Goal: Transaction & Acquisition: Purchase product/service

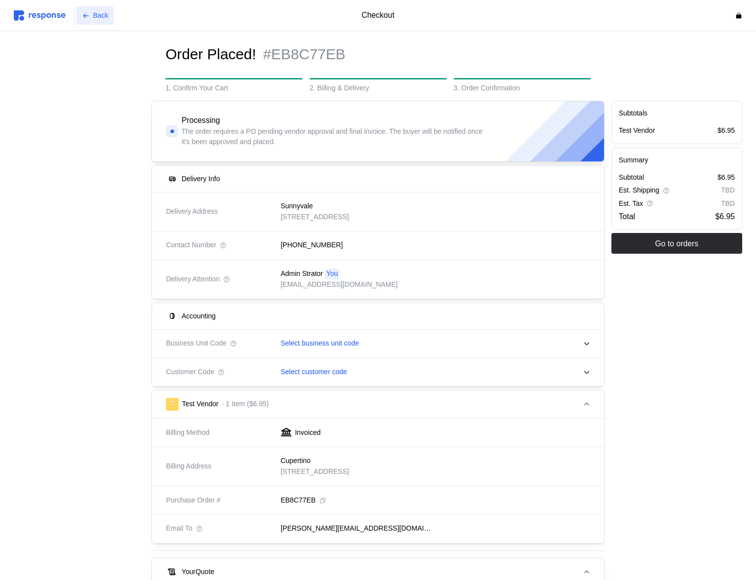
click at [102, 16] on p "Back" at bounding box center [100, 15] width 15 height 11
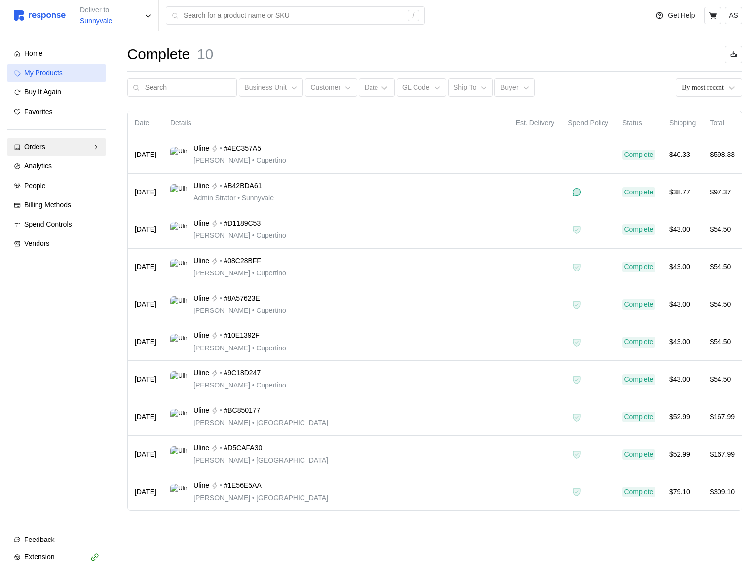
click at [78, 70] on div "My Products" at bounding box center [61, 73] width 75 height 11
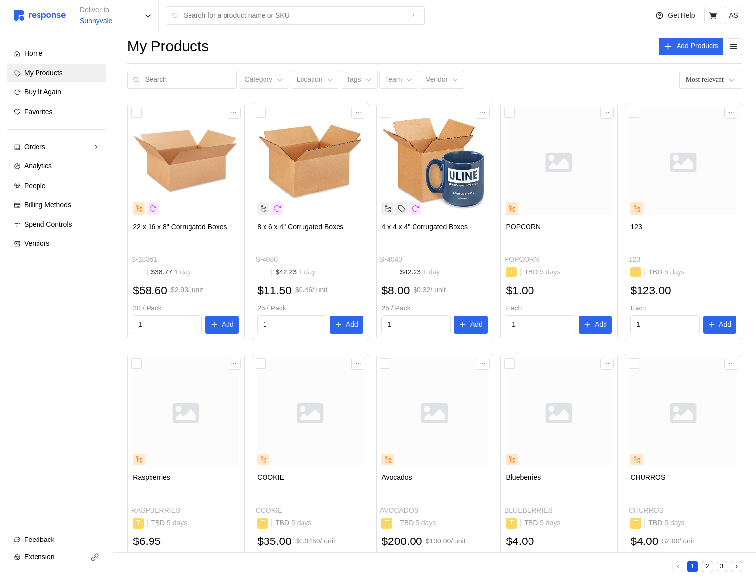
scroll to position [11, 0]
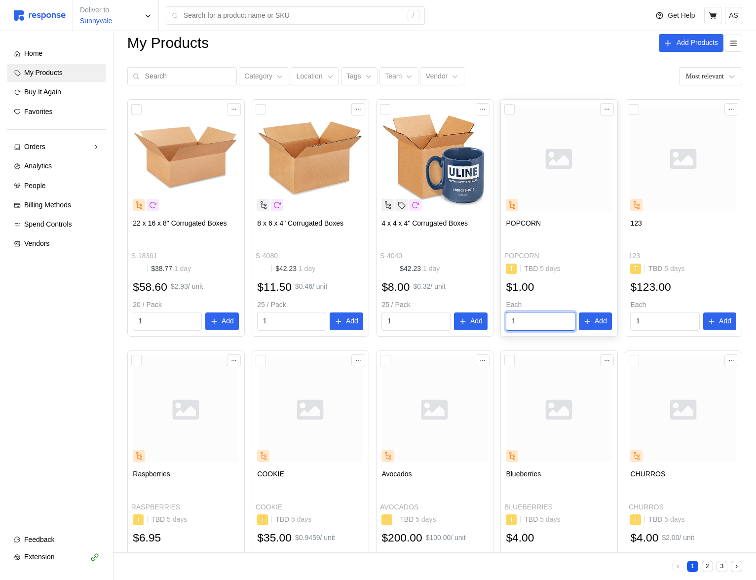
click at [541, 326] on input "1" at bounding box center [541, 321] width 58 height 18
click at [410, 341] on div "22 x 16 x 8" Corrugated Boxes S-18361 $38.77 1 day $58.60 $2.93 / unit 20 / Pac…" at bounding box center [434, 468] width 615 height 739
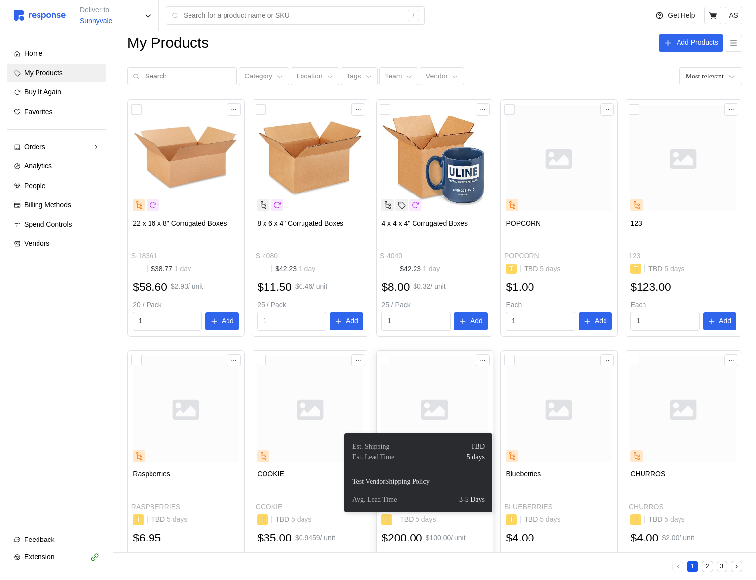
click at [408, 524] on p "TBD 5 days" at bounding box center [418, 519] width 36 height 11
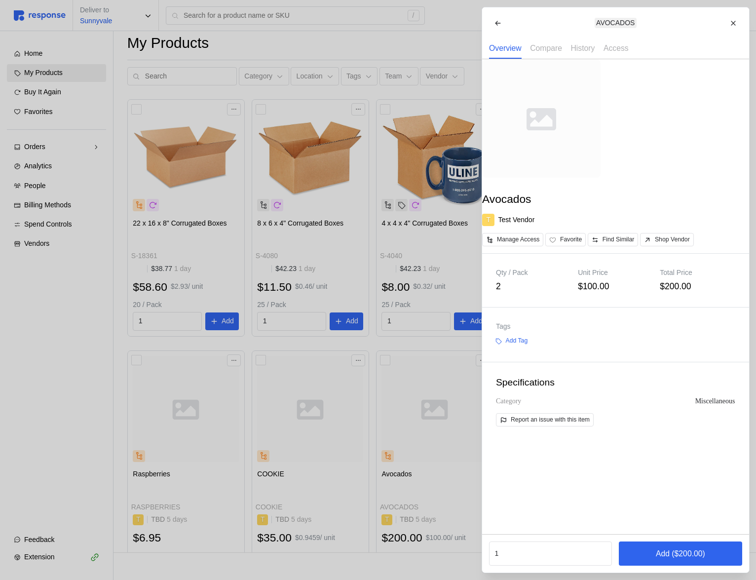
click at [670, 551] on p "Add ($200.00)" at bounding box center [679, 553] width 49 height 12
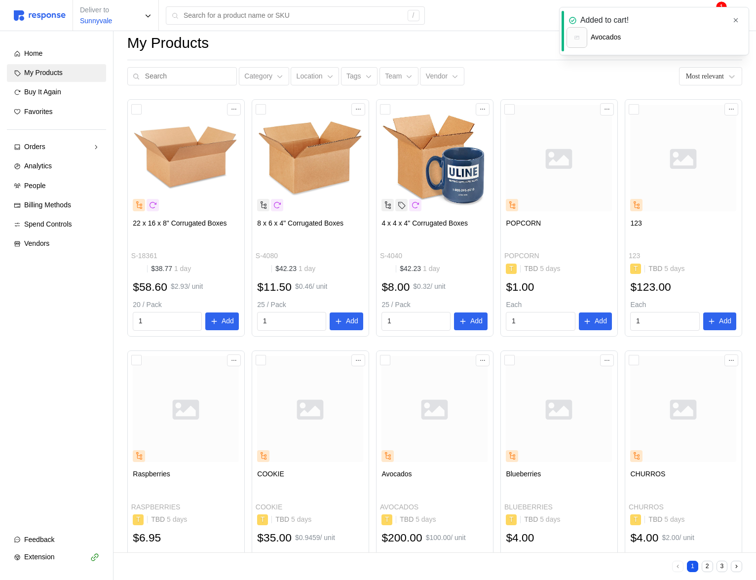
click at [731, 18] on button "button" at bounding box center [736, 20] width 12 height 12
click at [731, 15] on p "AS" at bounding box center [733, 15] width 9 height 11
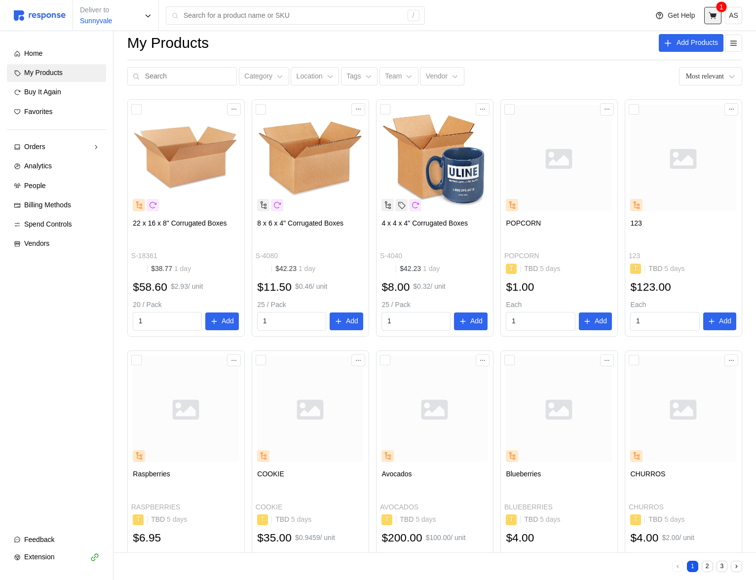
click at [706, 22] on button at bounding box center [712, 15] width 17 height 17
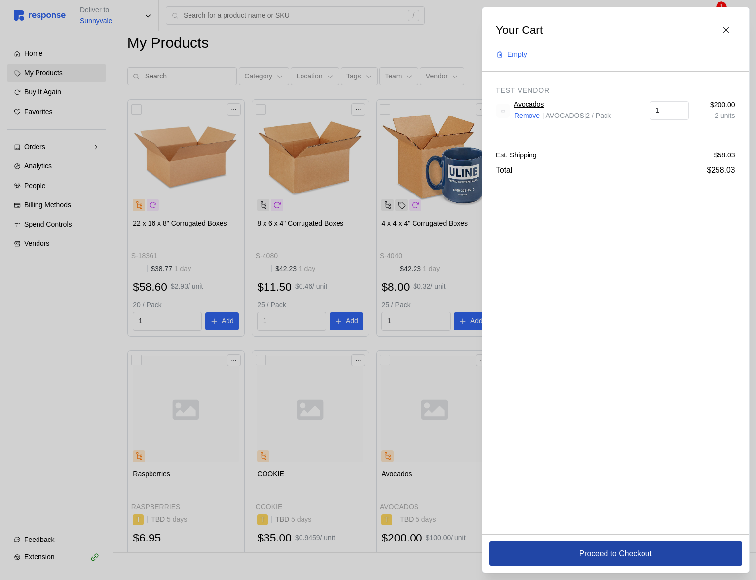
click at [566, 557] on button "Proceed to Checkout" at bounding box center [615, 553] width 253 height 24
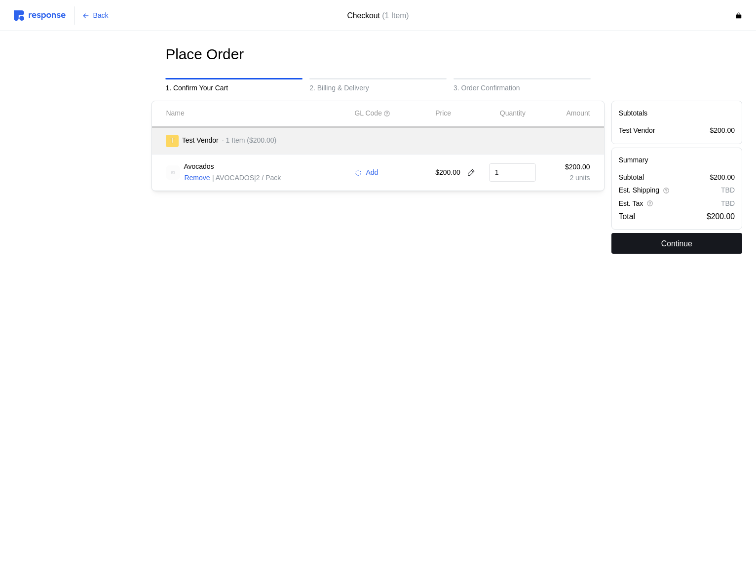
click at [644, 241] on button "Continue" at bounding box center [676, 243] width 131 height 21
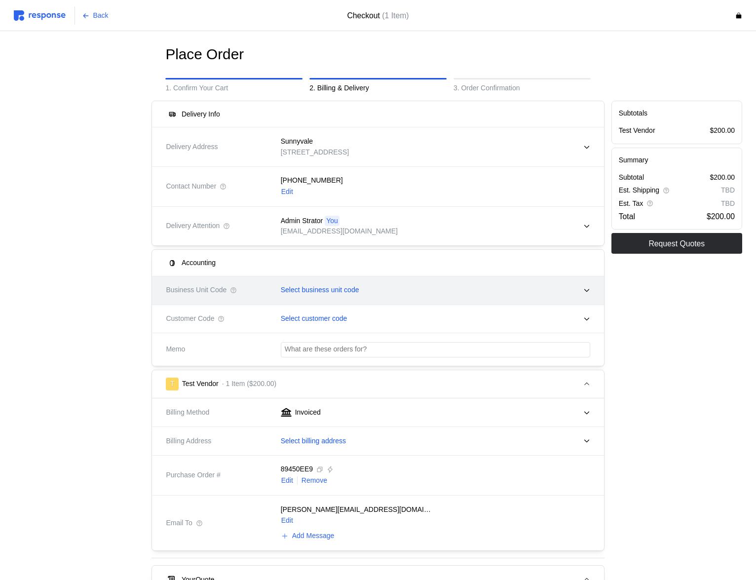
scroll to position [70, 0]
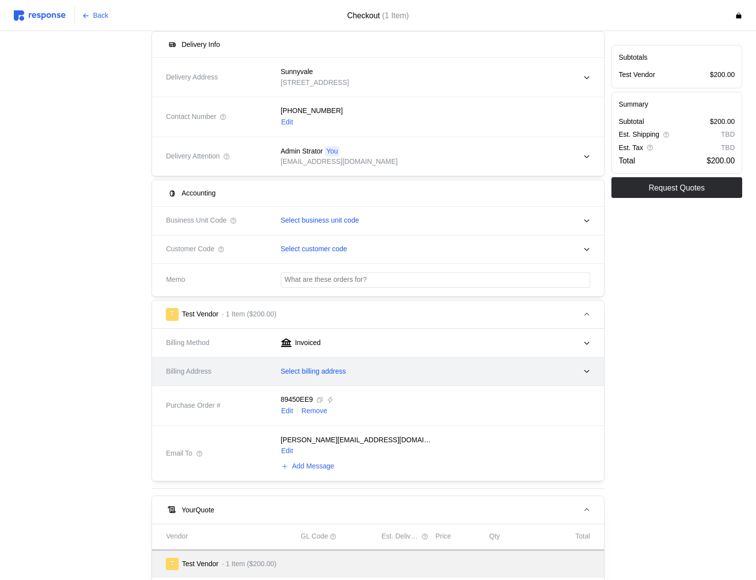
click at [346, 376] on p "Select billing address" at bounding box center [313, 371] width 65 height 11
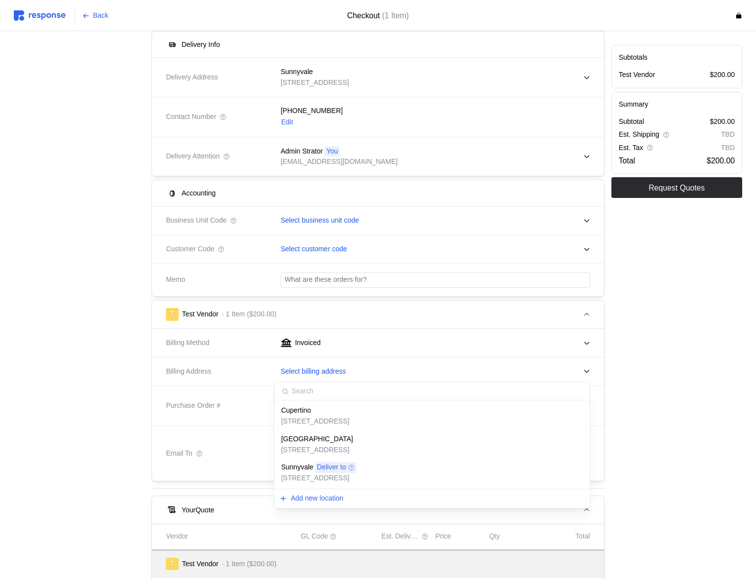
click at [328, 411] on div "Cupertino" at bounding box center [315, 410] width 68 height 11
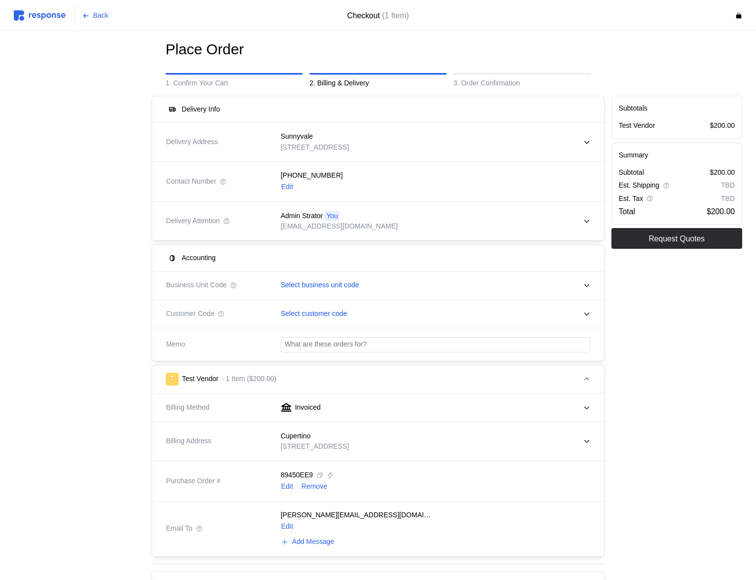
scroll to position [0, 0]
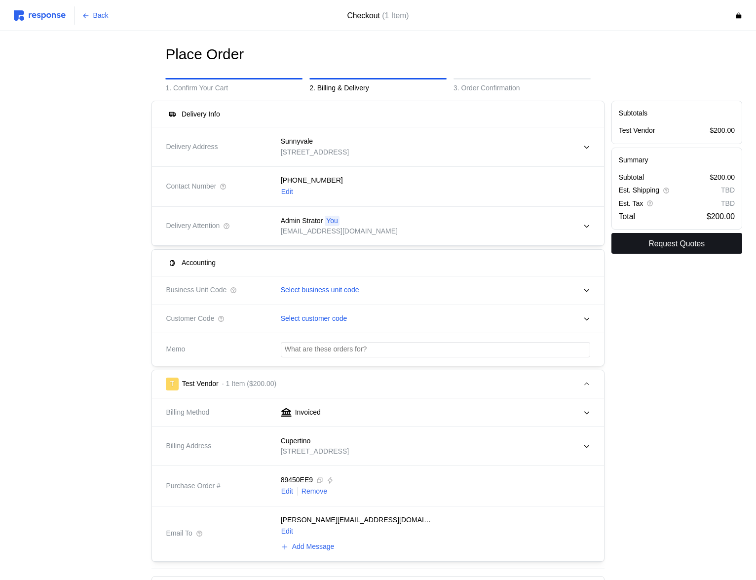
click at [665, 247] on p "Request Quotes" at bounding box center [676, 243] width 56 height 12
